Goal: Check status: Check status

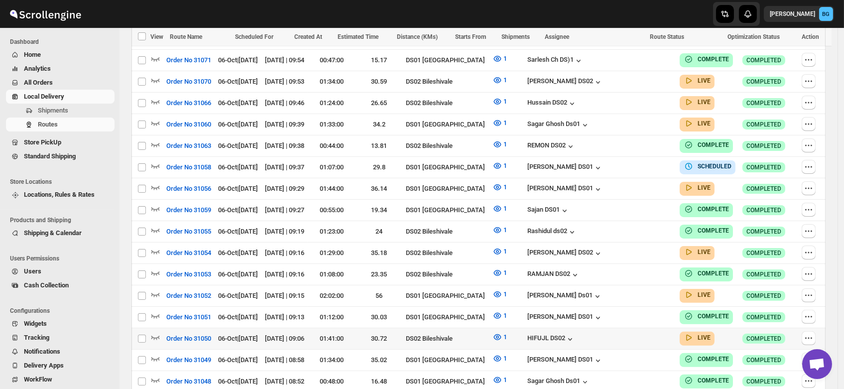
scroll to position [657, 0]
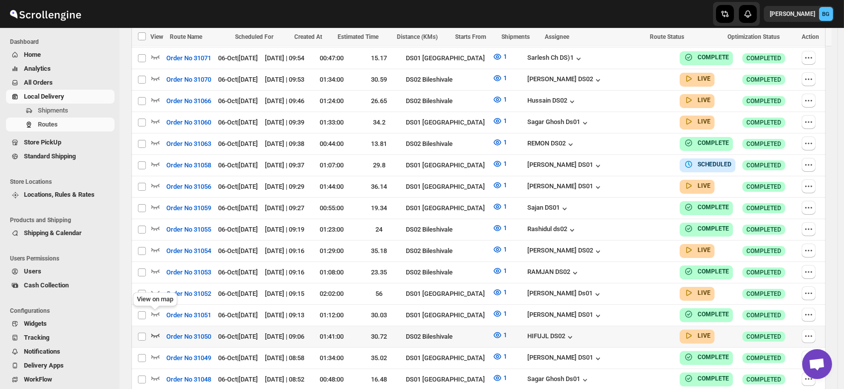
click at [155, 330] on icon "button" at bounding box center [155, 335] width 10 height 10
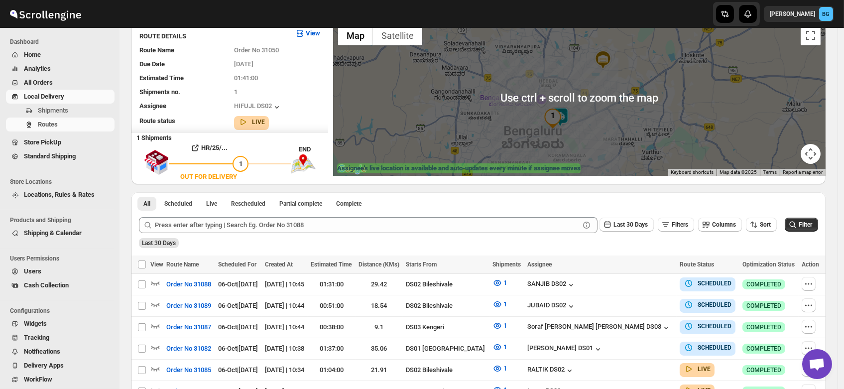
scroll to position [0, 0]
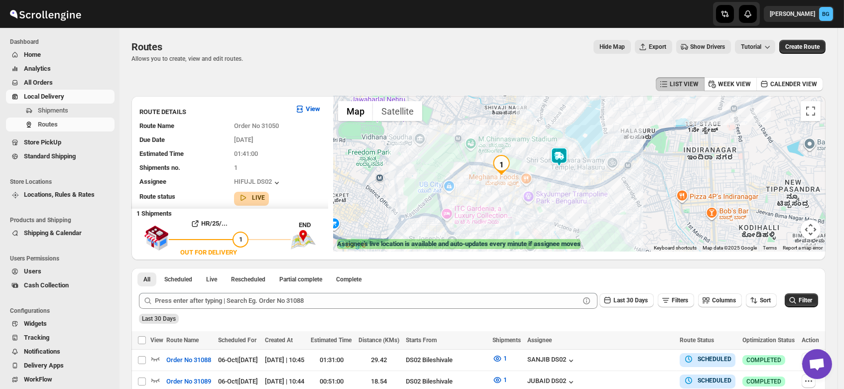
drag, startPoint x: 586, startPoint y: 184, endPoint x: 541, endPoint y: 182, distance: 44.9
click at [541, 182] on div at bounding box center [579, 173] width 492 height 155
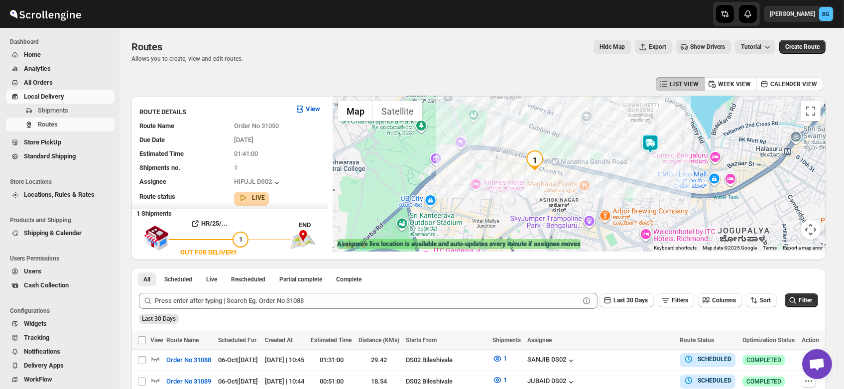
drag, startPoint x: 546, startPoint y: 177, endPoint x: 614, endPoint y: 172, distance: 68.4
click at [614, 172] on div at bounding box center [579, 173] width 492 height 155
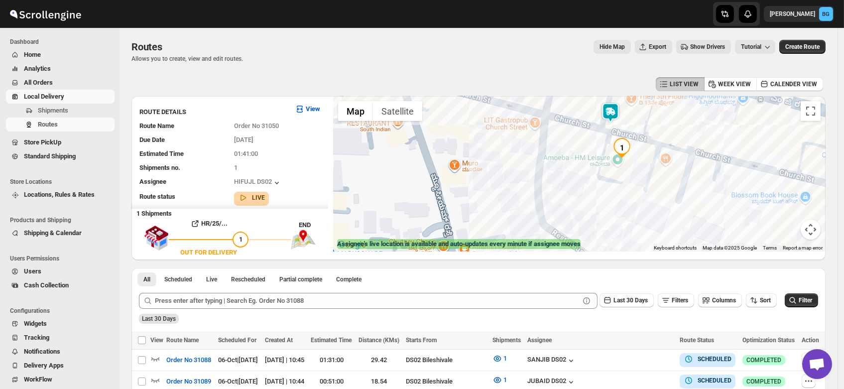
click at [613, 110] on img at bounding box center [611, 113] width 20 height 20
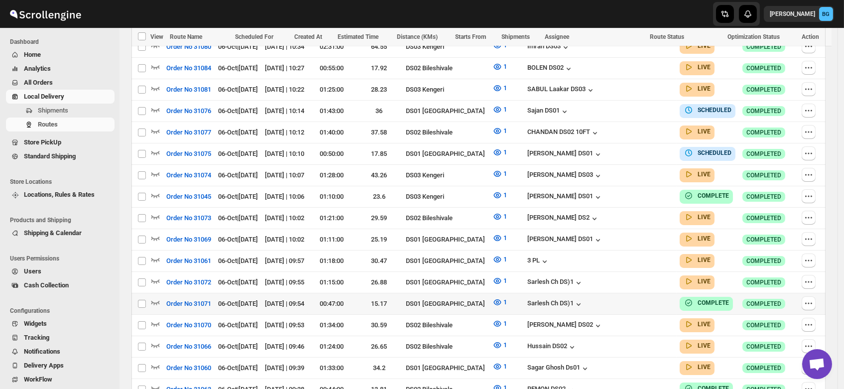
scroll to position [415, 0]
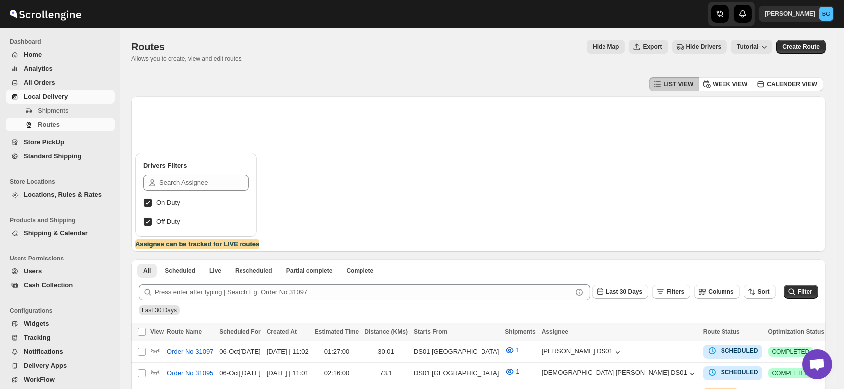
scroll to position [389, 0]
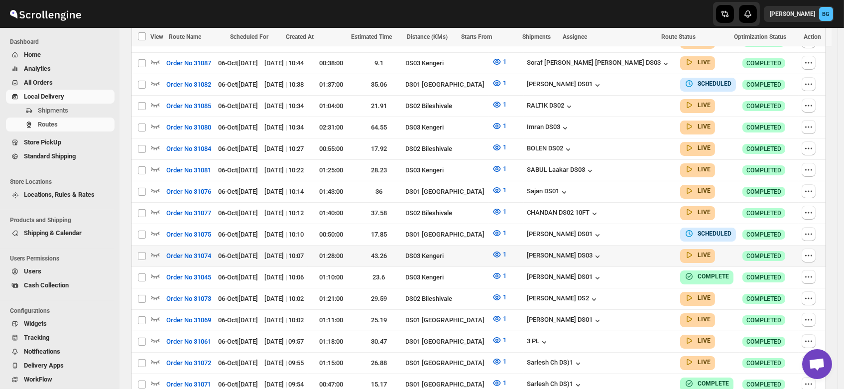
scroll to position [524, 0]
